Goal: Information Seeking & Learning: Learn about a topic

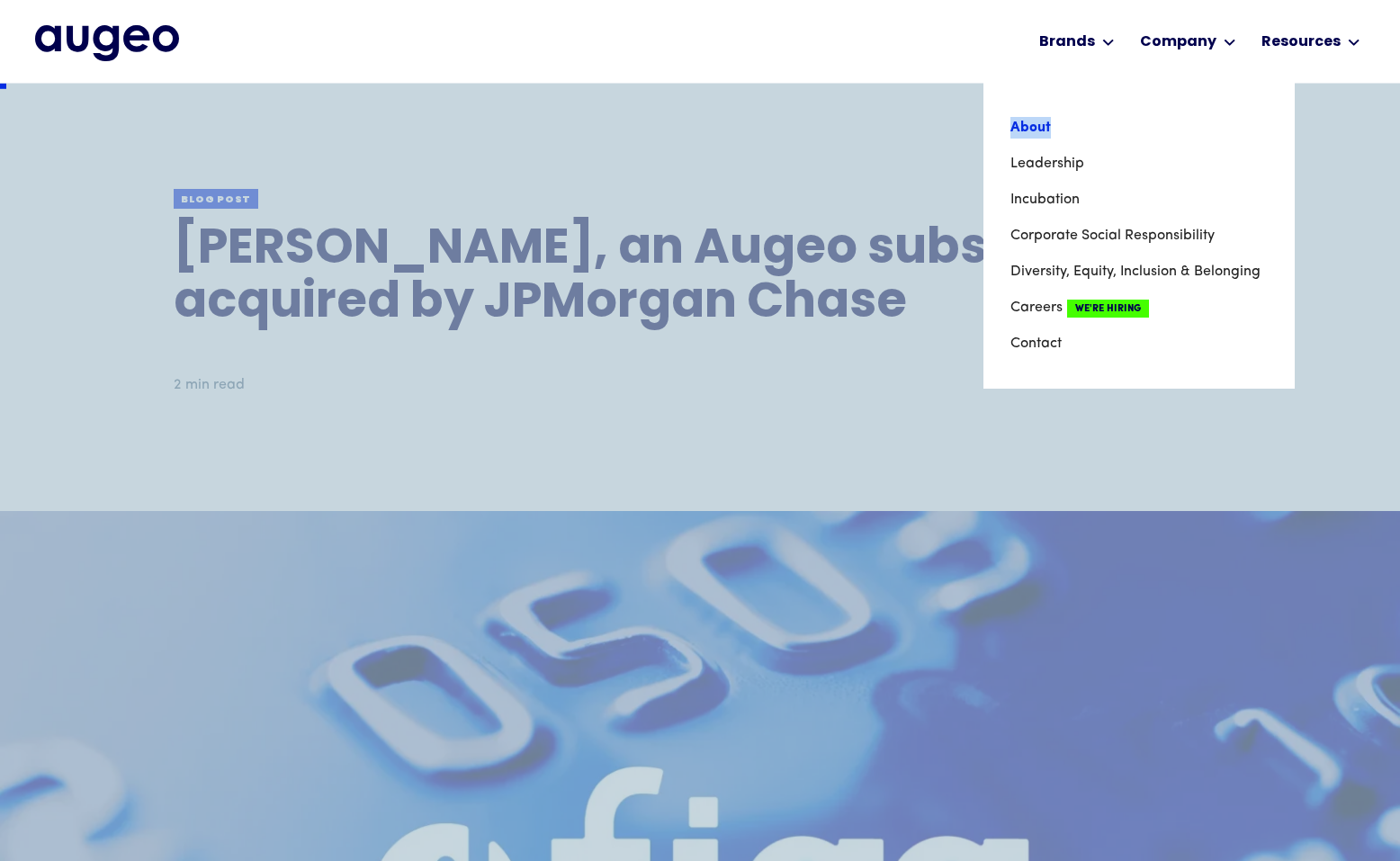
scroll to position [15, 0]
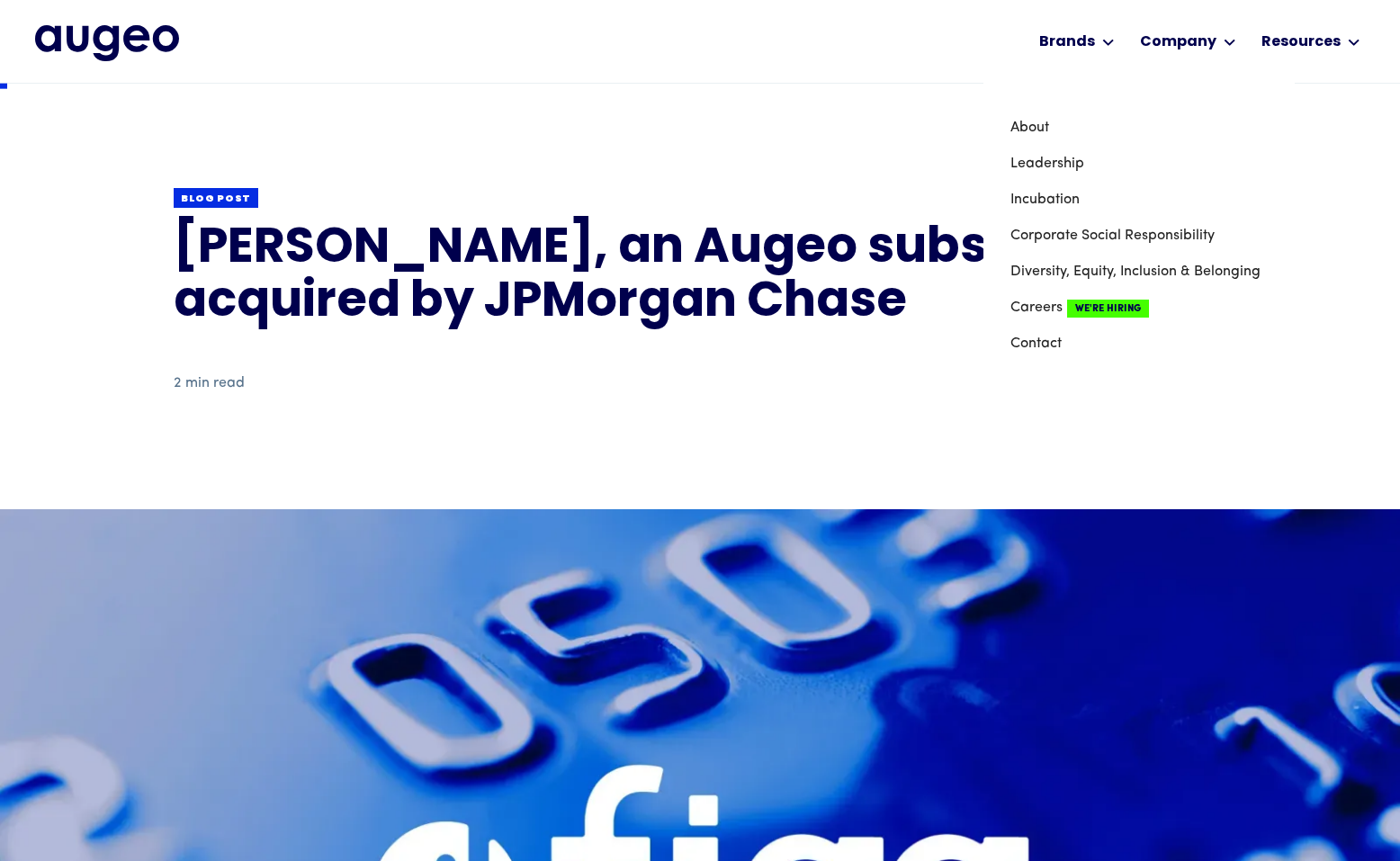
click at [533, 429] on div "Back Blog post Figg, an Augeo subsidiary, is acquired by JPMorgan Chase 2 min r…" at bounding box center [700, 291] width 1052 height 436
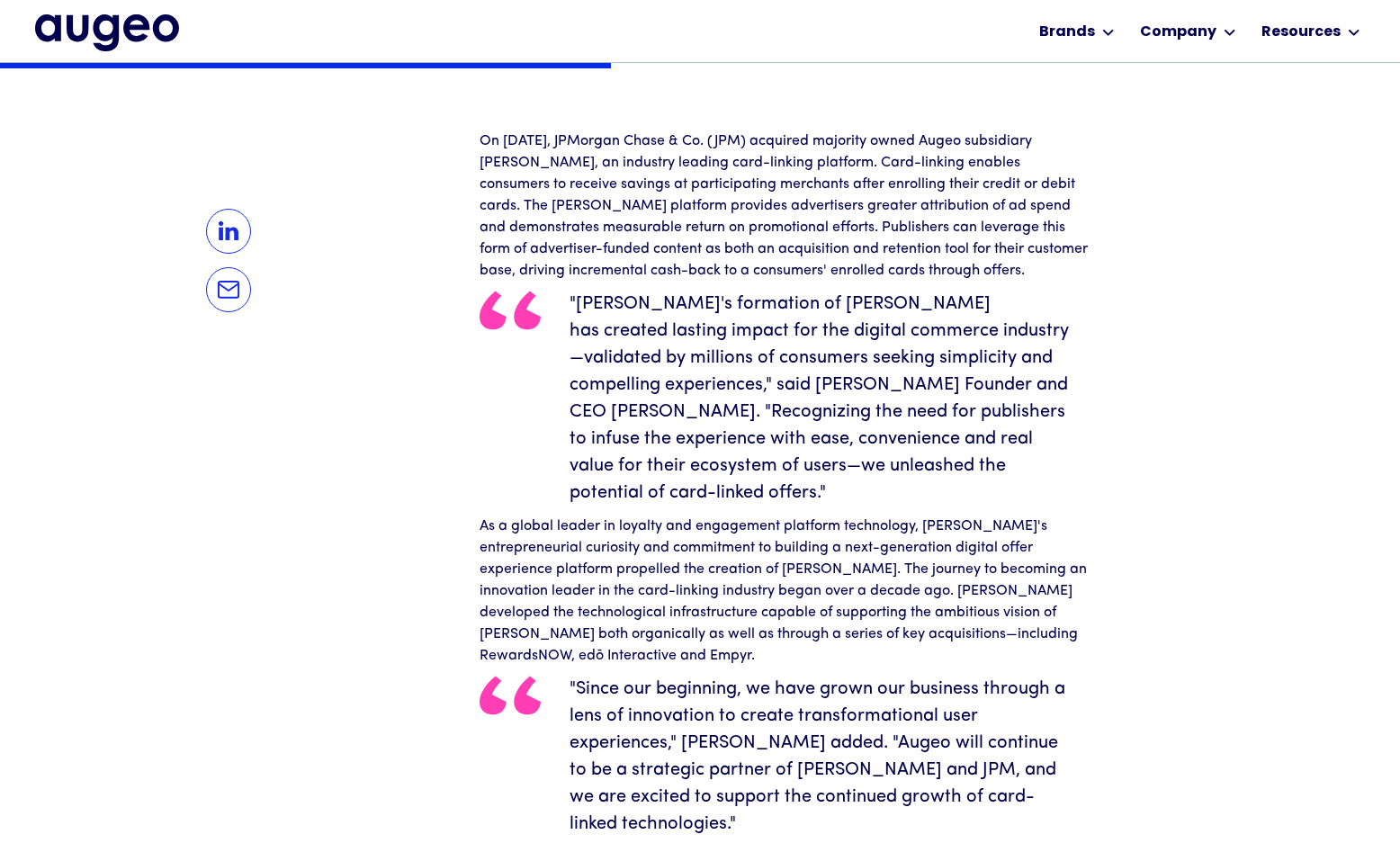
scroll to position [1327, 0]
drag, startPoint x: 821, startPoint y: 381, endPoint x: 920, endPoint y: 384, distance: 99.0
click at [920, 384] on blockquote ""Augeo's formation of Figg has created lasting impact for the digital commerce …" at bounding box center [785, 397] width 612 height 216
copy blockquote "David Kristal"
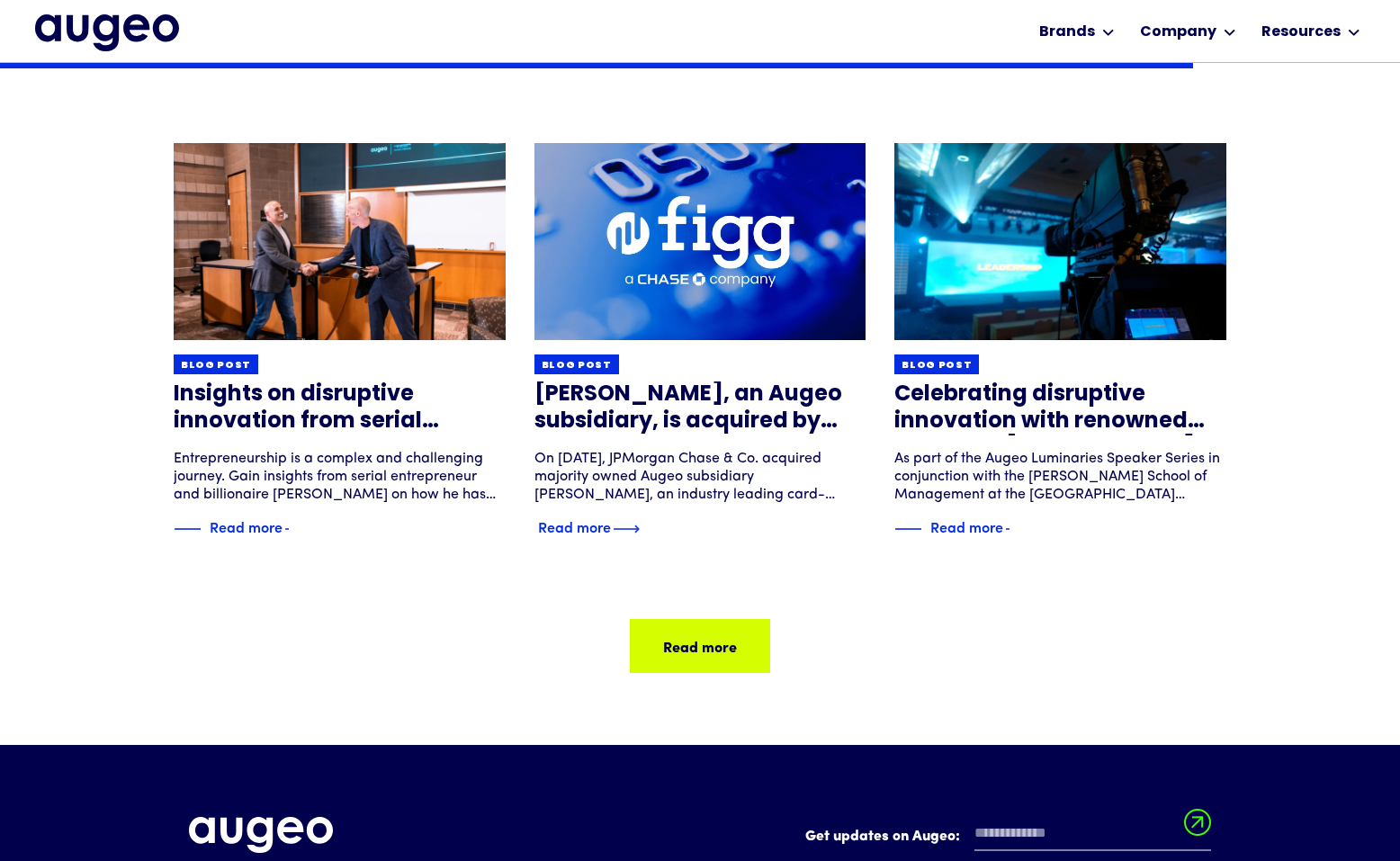
scroll to position [2586, 0]
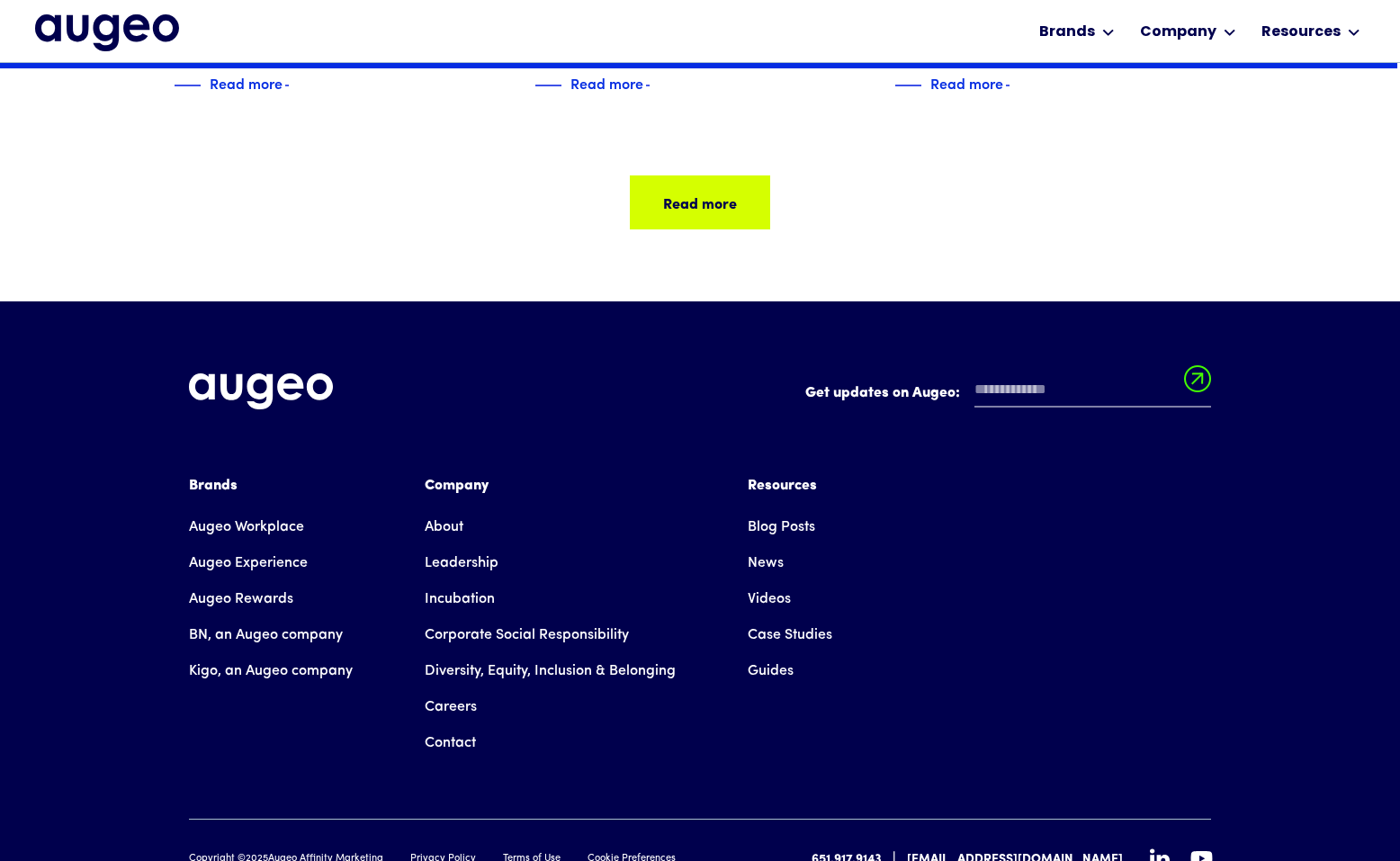
click at [274, 373] on img at bounding box center [261, 391] width 144 height 37
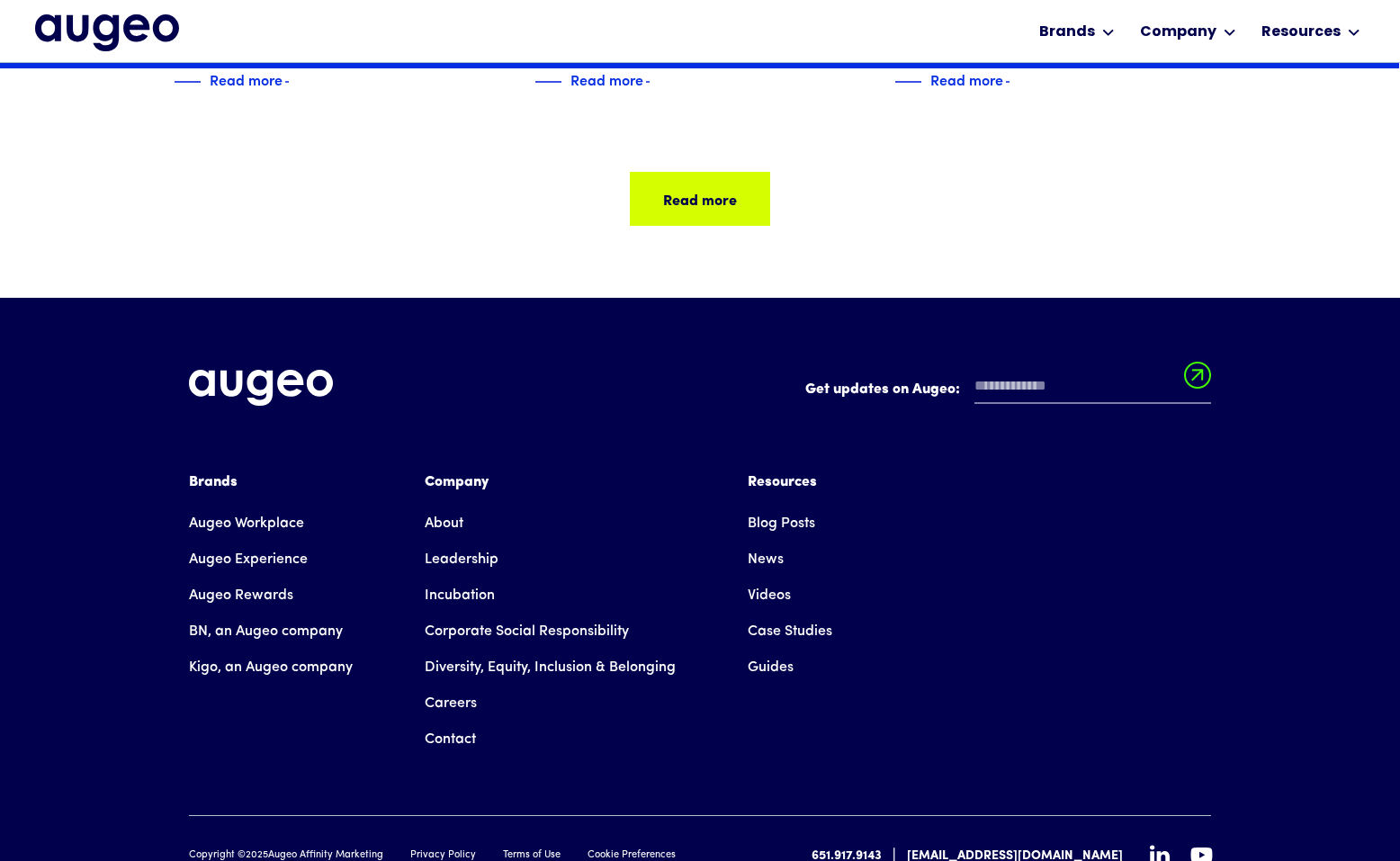
scroll to position [3034, 0]
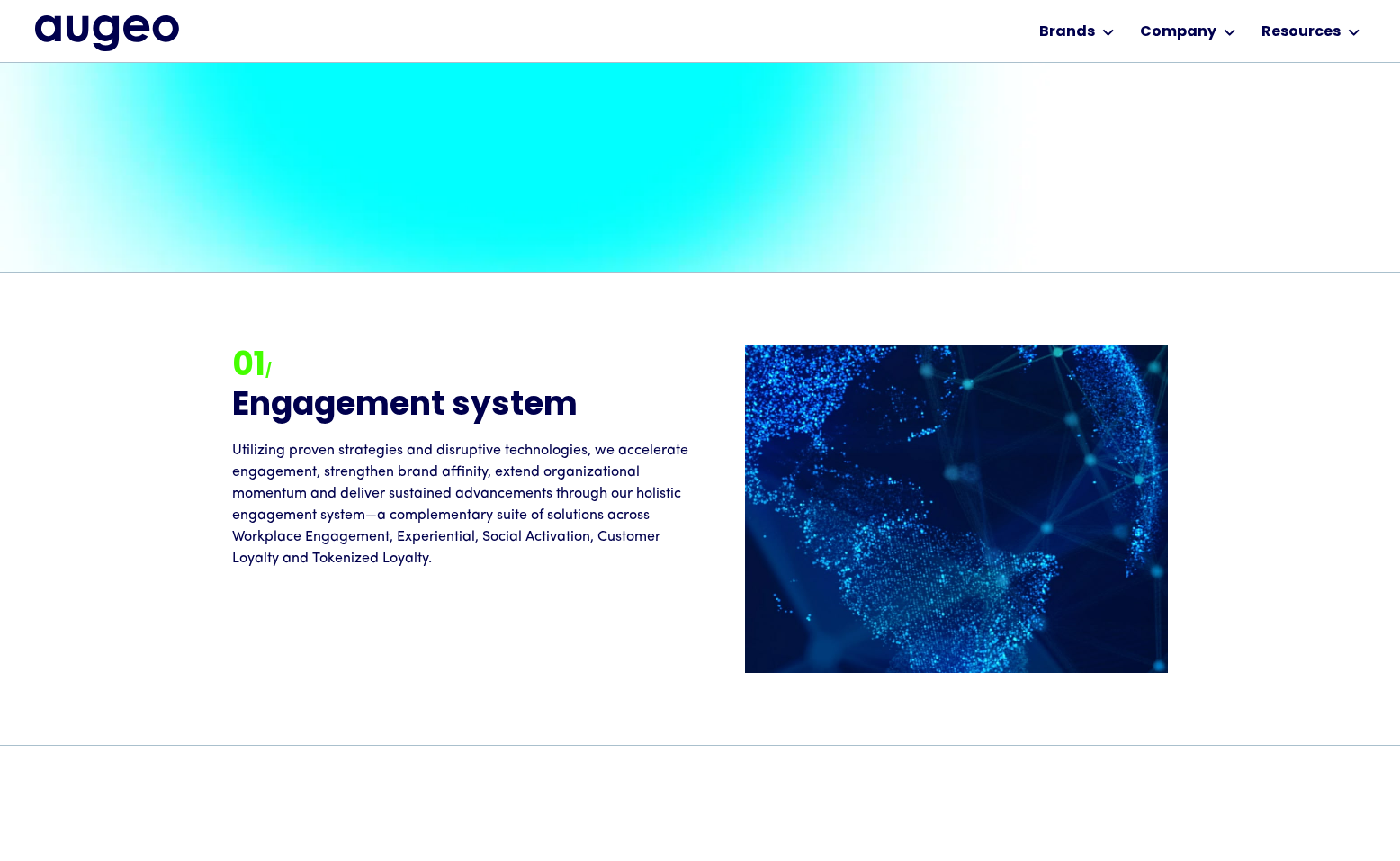
scroll to position [1572, 0]
